Goal: Information Seeking & Learning: Learn about a topic

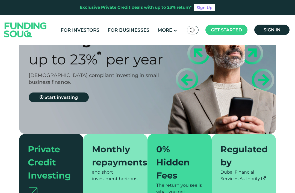
scroll to position [48, 0]
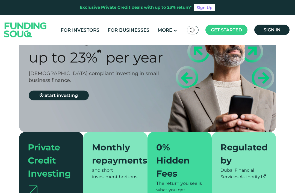
click at [41, 97] on icon at bounding box center [42, 95] width 4 height 4
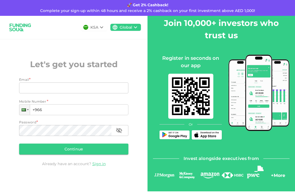
click at [100, 27] on icon at bounding box center [101, 27] width 7 height 7
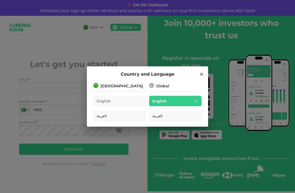
click at [98, 85] on img at bounding box center [95, 85] width 5 height 5
click at [116, 82] on div "[GEOGRAPHIC_DATA]" at bounding box center [119, 85] width 52 height 7
click at [100, 99] on span "English" at bounding box center [104, 101] width 14 height 6
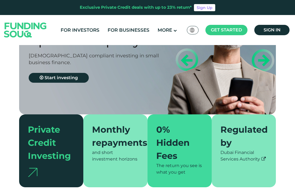
click at [69, 33] on link "For Investors" at bounding box center [80, 30] width 42 height 9
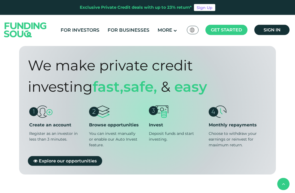
scroll to position [422, 0]
click at [101, 113] on img at bounding box center [99, 112] width 21 height 12
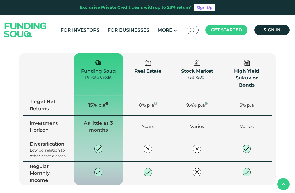
scroll to position [796, 0]
click at [112, 95] on td "15% p.a" at bounding box center [98, 105] width 49 height 21
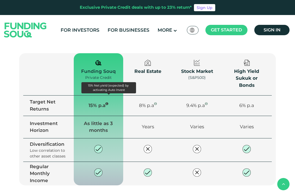
click at [109, 95] on div at bounding box center [109, 94] width 4 height 2
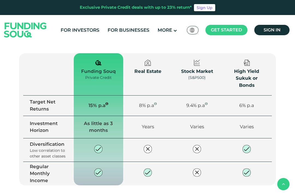
click at [120, 95] on td "15% p.a" at bounding box center [98, 105] width 49 height 21
click at [113, 96] on td "15% p.a" at bounding box center [98, 105] width 49 height 21
click at [108, 95] on td "15% p.a" at bounding box center [98, 105] width 49 height 21
click at [106, 95] on td "15% p.a" at bounding box center [98, 105] width 49 height 21
click at [108, 95] on td "15% p.a" at bounding box center [98, 105] width 49 height 21
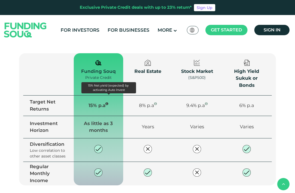
click at [108, 102] on icon "15% Net yield (expected) by activating Auto Invest" at bounding box center [107, 103] width 3 height 3
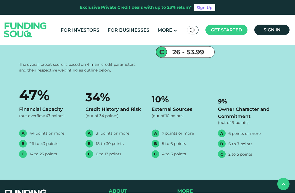
scroll to position [1104, 0]
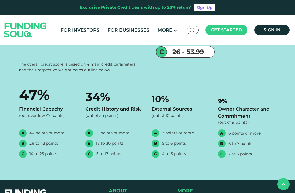
type tc-range-slider "400000"
click at [24, 83] on div "Balanced Auto-investing Conservative Auto-investing Invested Funds AED 400.000 …" at bounding box center [101, 11] width 164 height 144
type tc-range-slider "5"
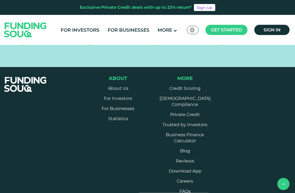
scroll to position [1217, 0]
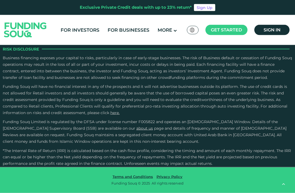
scroll to position [1506, 0]
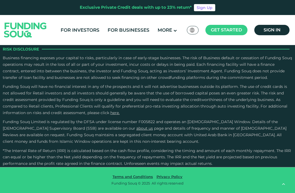
click at [0, 0] on input "Credit History and Risk" at bounding box center [0, 0] width 0 height 0
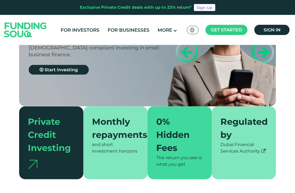
scroll to position [77, 0]
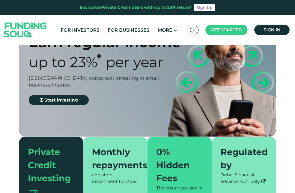
click at [46, 66] on span "Up to 23%" at bounding box center [63, 62] width 69 height 17
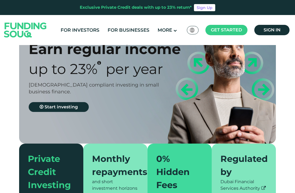
scroll to position [36, 0]
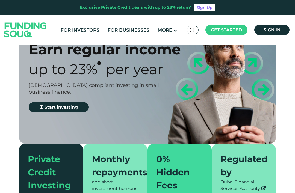
click at [109, 158] on div "Monthly repayments" at bounding box center [113, 166] width 42 height 26
click at [60, 108] on span "Start investing" at bounding box center [61, 107] width 33 height 5
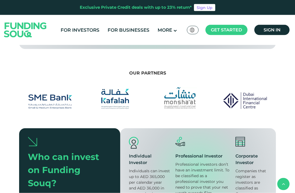
scroll to position [548, 0]
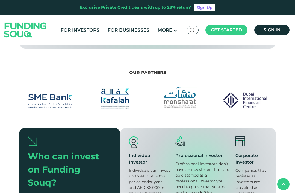
click at [39, 155] on div "Who can invest on Funding Souq?" at bounding box center [65, 169] width 75 height 39
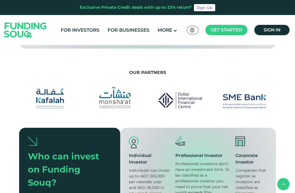
click at [30, 141] on img at bounding box center [32, 141] width 9 height 10
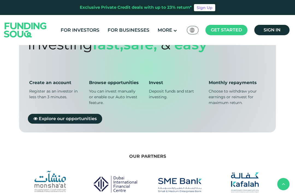
scroll to position [462, 0]
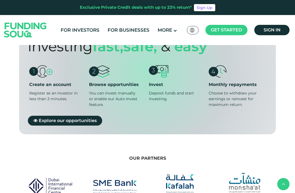
click at [45, 118] on span "Explore our opportunities" at bounding box center [68, 120] width 58 height 5
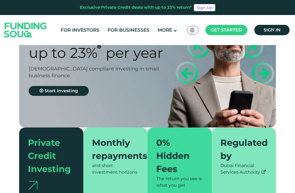
scroll to position [52, 0]
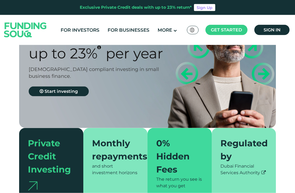
click at [38, 91] on link "Start investing" at bounding box center [59, 92] width 60 height 10
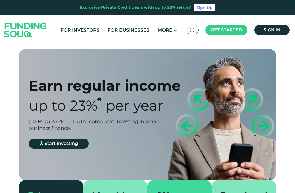
click at [165, 53] on link "How It Works" at bounding box center [180, 57] width 59 height 11
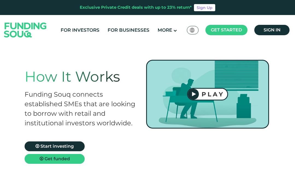
click at [218, 96] on div "PLAY" at bounding box center [213, 94] width 28 height 7
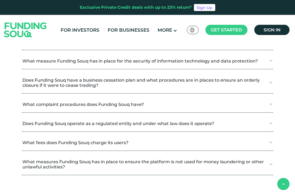
scroll to position [672, 0]
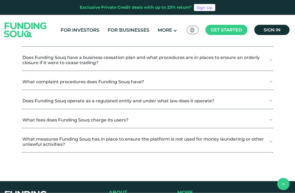
scroll to position [707, 0]
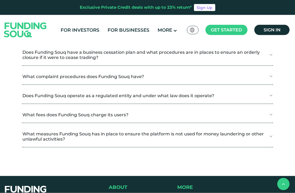
scroll to position [734, 0]
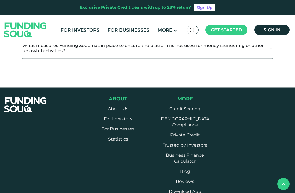
scroll to position [960, 0]
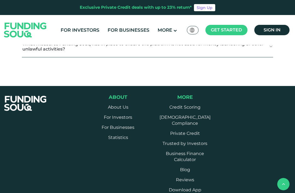
click at [269, 33] on button "What fees does Funding Souq charge its users?" at bounding box center [147, 25] width 251 height 16
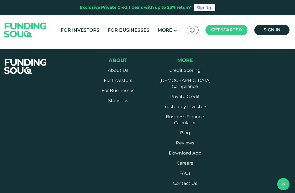
scroll to position [1029, 0]
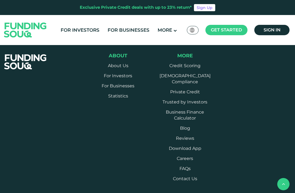
click at [273, 16] on button "What measures Funding Souq has in place to ensure the platform is not used for …" at bounding box center [147, 4] width 251 height 21
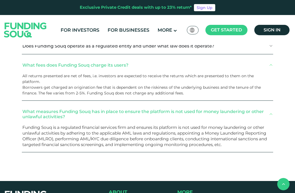
scroll to position [919, 0]
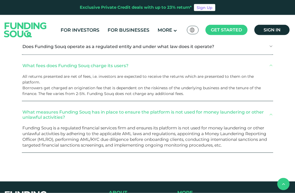
click at [157, 74] on button "What fees does Funding Souq charge its users?" at bounding box center [147, 66] width 251 height 16
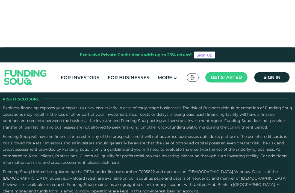
scroll to position [1189, 0]
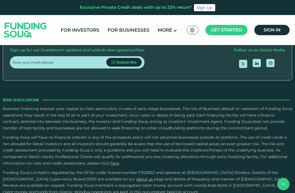
click at [191, 11] on link "FAQs" at bounding box center [185, 8] width 11 height 5
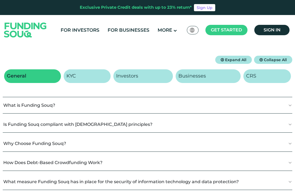
click at [150, 73] on link "Investors" at bounding box center [143, 76] width 60 height 14
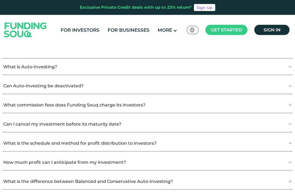
scroll to position [112, 0]
click at [147, 71] on button "What is Auto-Investing?" at bounding box center [148, 66] width 290 height 16
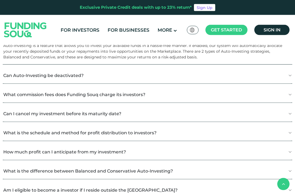
scroll to position [144, 0]
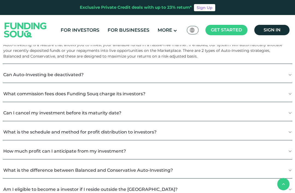
click at [218, 72] on button "Can Auto-Investing be deactivated?" at bounding box center [148, 75] width 290 height 16
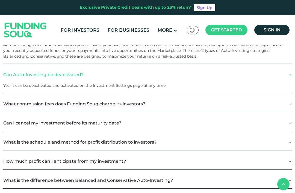
click at [145, 125] on button "Can I cancel my investment before its maturity date?" at bounding box center [148, 123] width 290 height 16
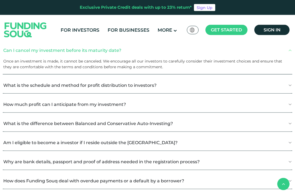
scroll to position [218, 0]
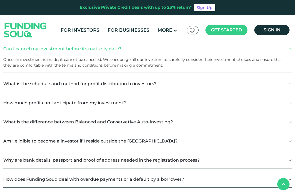
click at [216, 111] on button "How much profit can I anticipate from my investment?" at bounding box center [148, 103] width 290 height 16
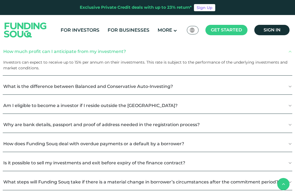
scroll to position [270, 0]
click at [215, 89] on button "What is the difference between Balanced and Conservative Auto-Investing?" at bounding box center [148, 87] width 290 height 16
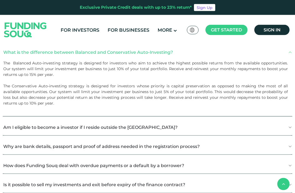
scroll to position [304, 0]
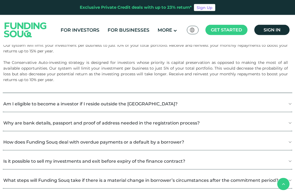
click at [178, 102] on button "Am I eligible to become a investor if I reside outside the UAE?" at bounding box center [148, 104] width 290 height 16
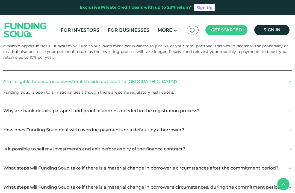
scroll to position [351, 0]
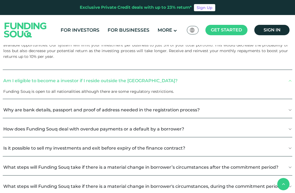
click at [219, 134] on button "How does Funding Souq deal with overdue payments or a default by a borrower?" at bounding box center [148, 129] width 290 height 16
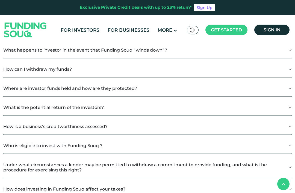
scroll to position [674, 0]
click at [195, 77] on button "How can I withdraw my funds?" at bounding box center [148, 69] width 290 height 16
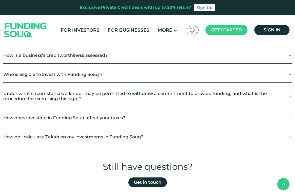
scroll to position [775, 0]
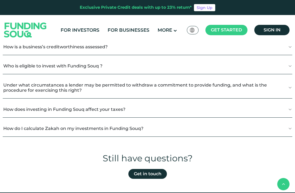
click at [187, 137] on button "How do I calculate Zakah on my investments in Funding Souq?" at bounding box center [148, 129] width 290 height 16
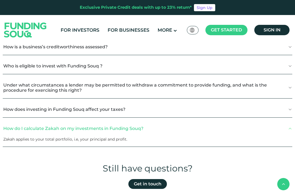
click at [121, 98] on button "Under what circumstances a lender may be permitted to withdraw a commitment to …" at bounding box center [148, 87] width 290 height 21
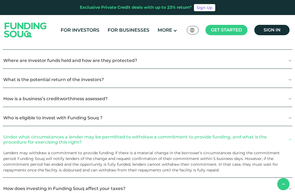
scroll to position [723, 0]
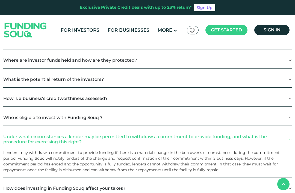
click at [153, 68] on button "Where are investor funds held and how are they protected?" at bounding box center [148, 60] width 290 height 16
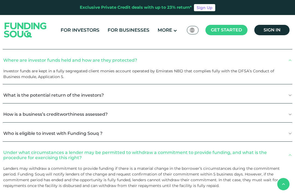
click at [174, 102] on button "What is the potential return of the investors?" at bounding box center [148, 95] width 290 height 16
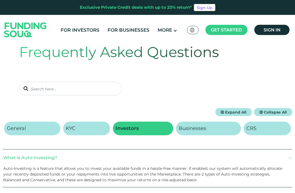
scroll to position [0, 0]
